Goal: Find specific page/section: Find specific page/section

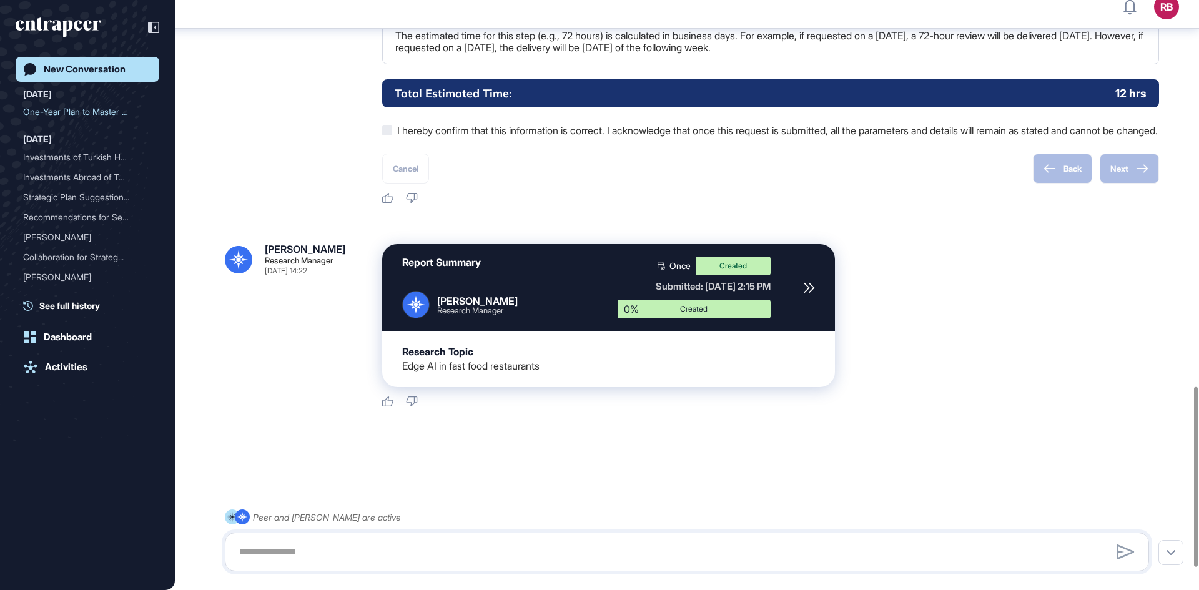
scroll to position [1339, 0]
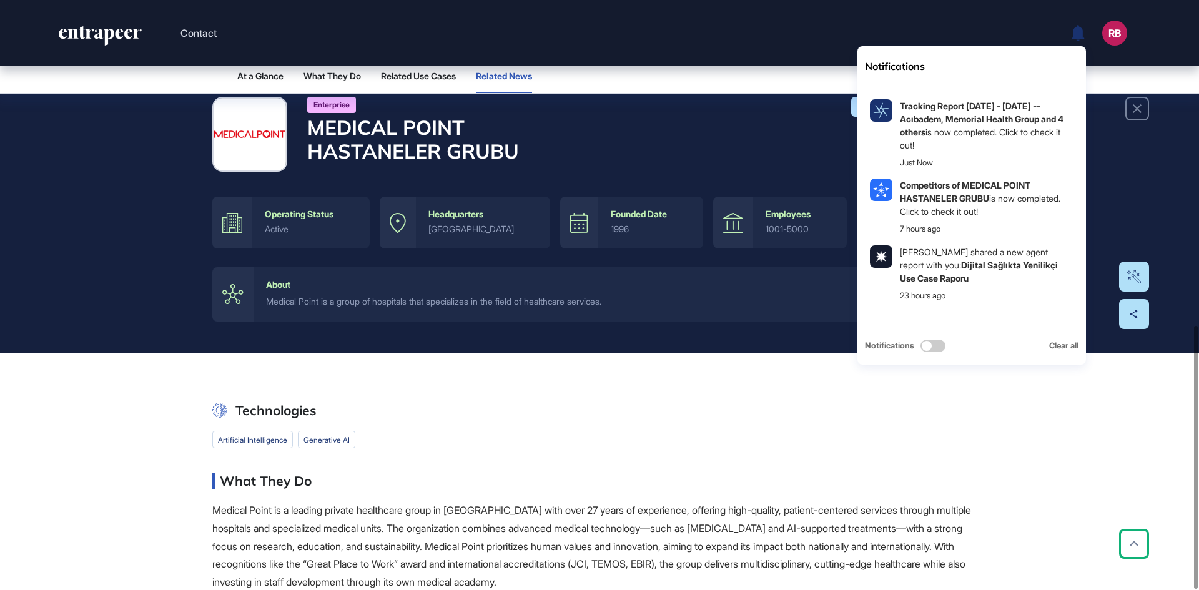
scroll to position [730, 0]
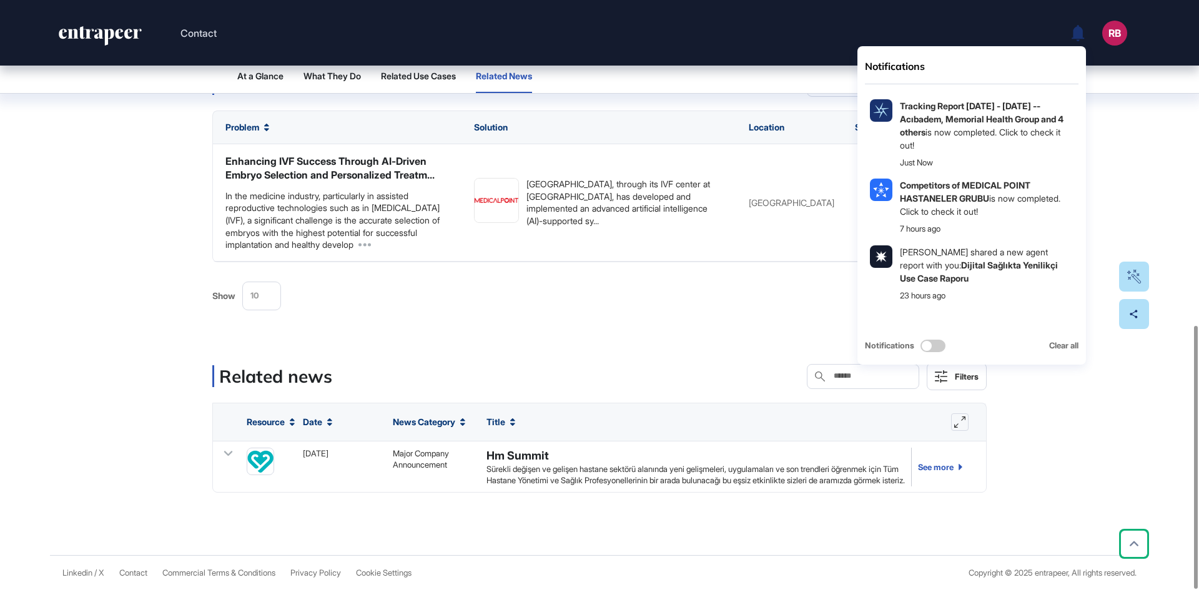
click at [1000, 111] on div "Tracking Report Jun 13 - Sep 11, 2025 -- Acıbadem, Memorial Health Group and 4 …" at bounding box center [987, 125] width 174 height 52
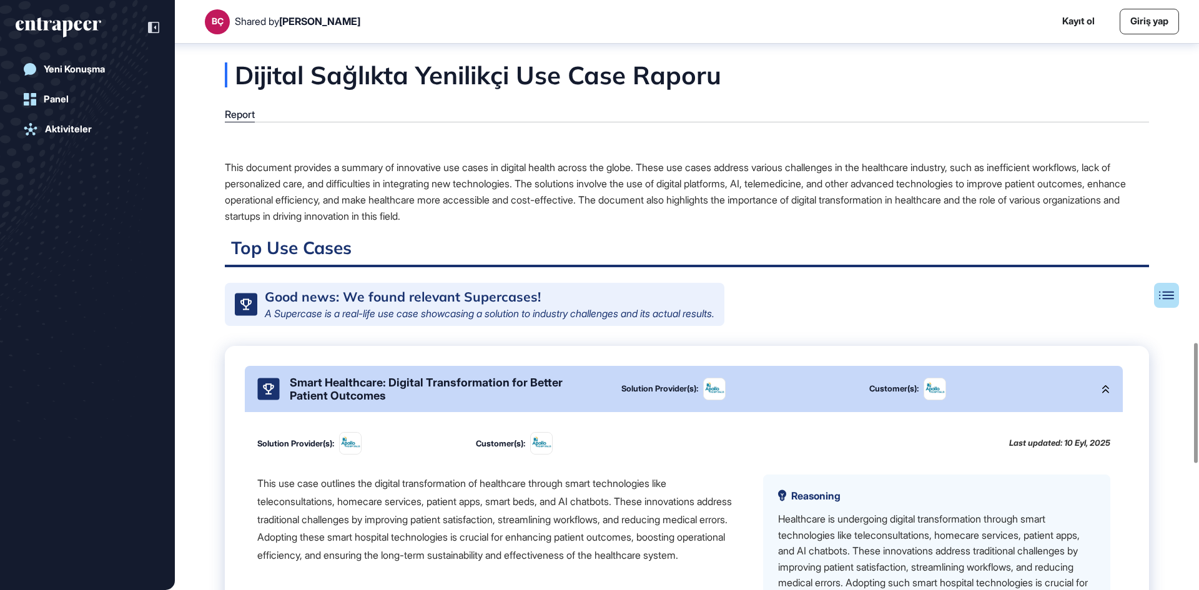
scroll to position [1679, 0]
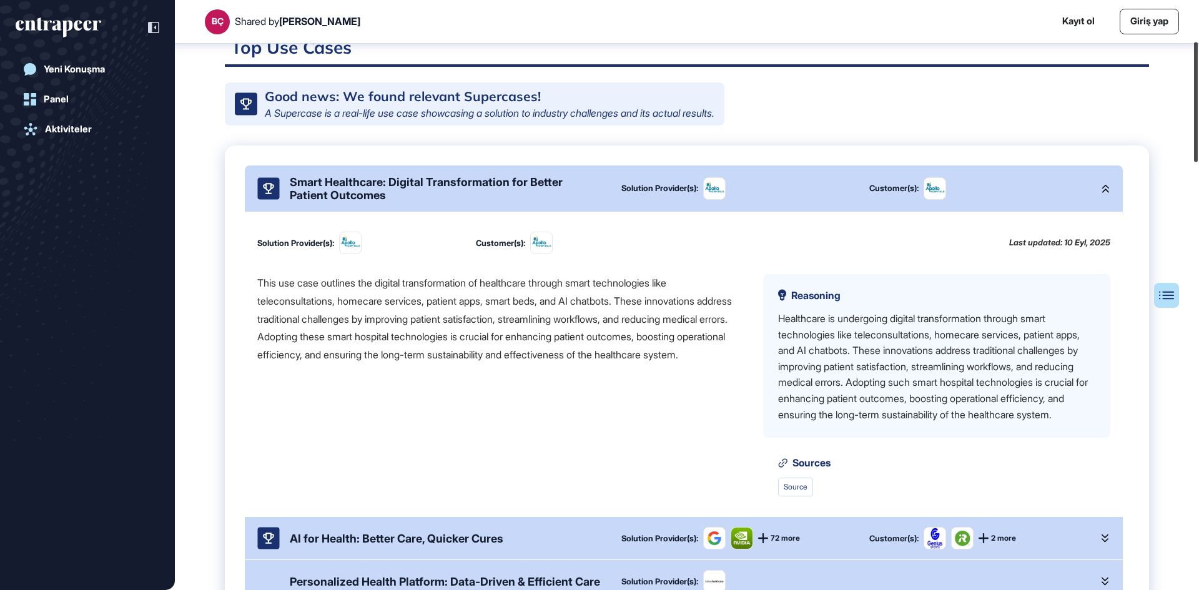
drag, startPoint x: 1193, startPoint y: 381, endPoint x: 1196, endPoint y: 80, distance: 301.0
click at [1196, 80] on div at bounding box center [1196, 102] width 4 height 120
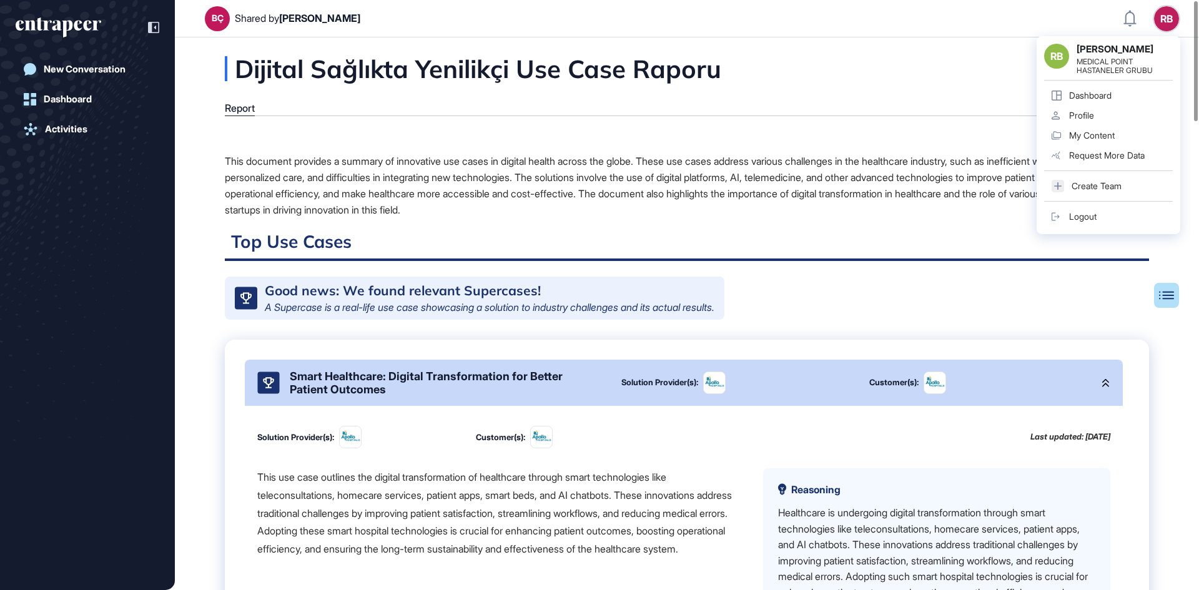
scroll to position [240, 0]
